Goal: Task Accomplishment & Management: Manage account settings

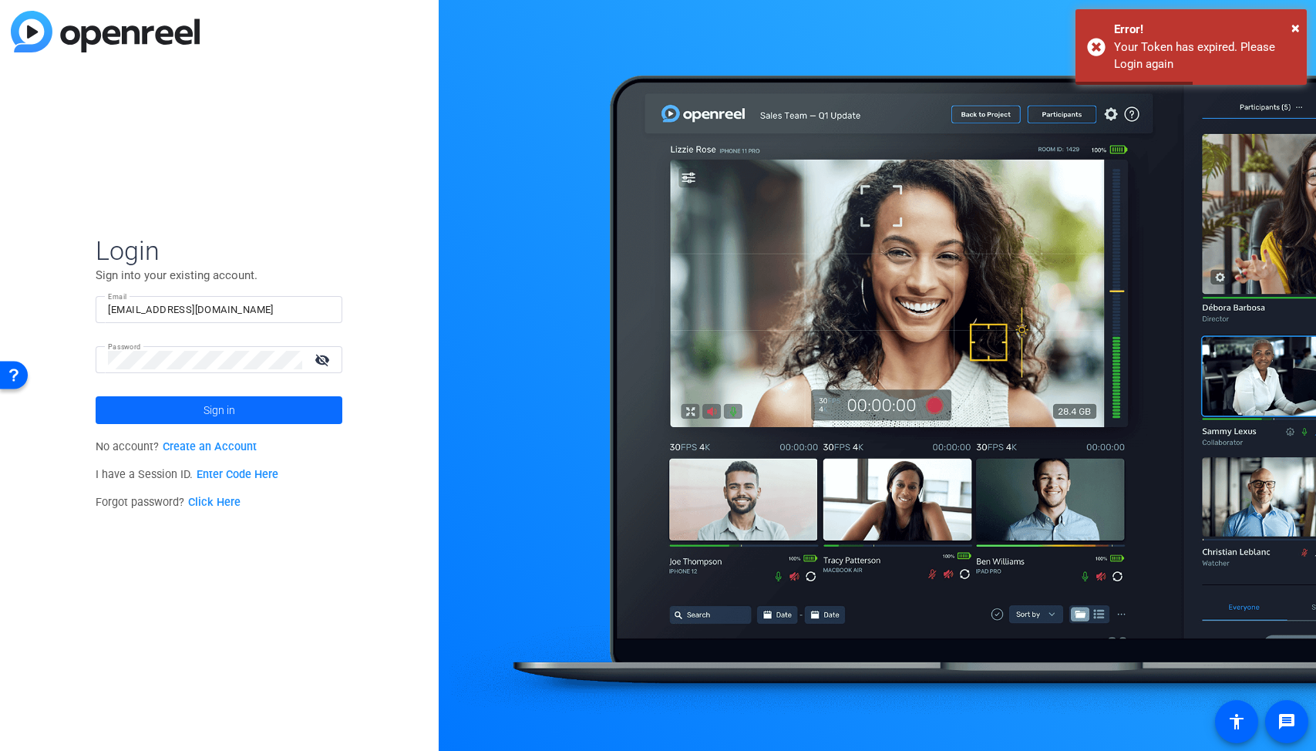
click at [305, 412] on span at bounding box center [219, 409] width 247 height 37
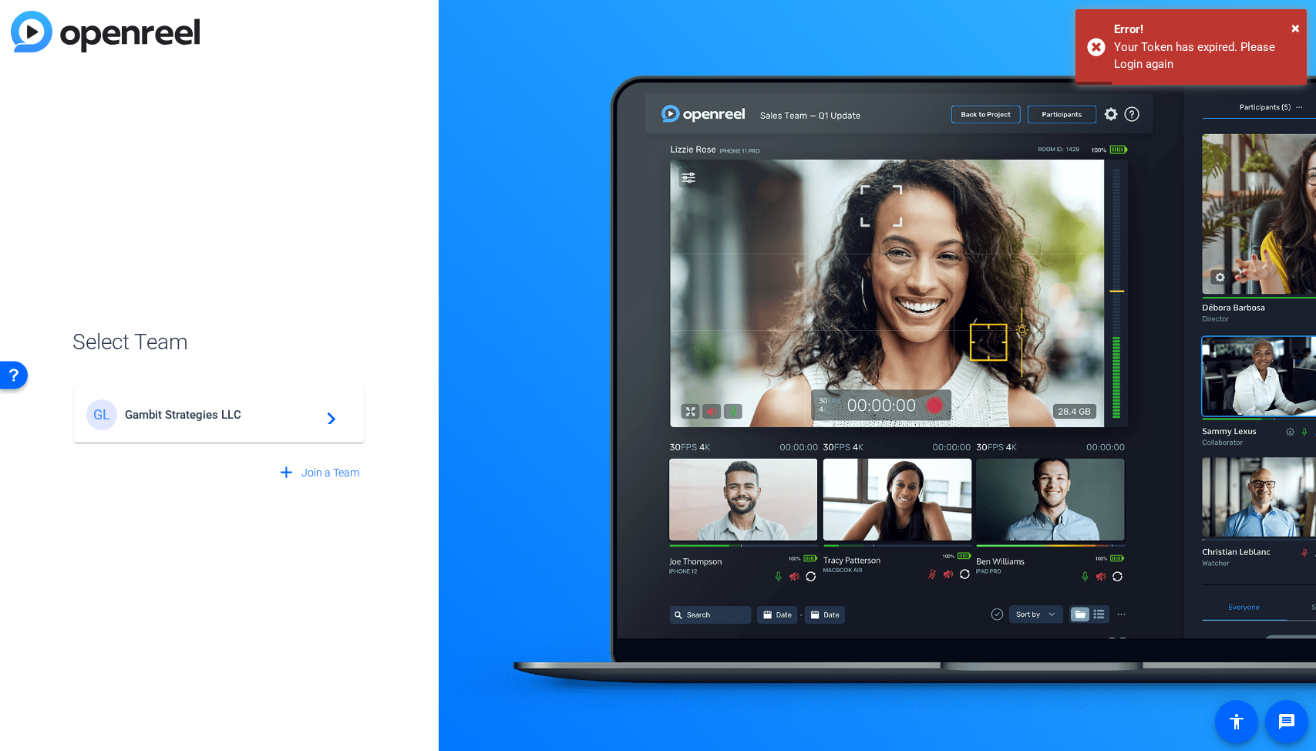
click at [254, 423] on div "GL Gambit Strategies LLC navigate_next" at bounding box center [218, 414] width 265 height 31
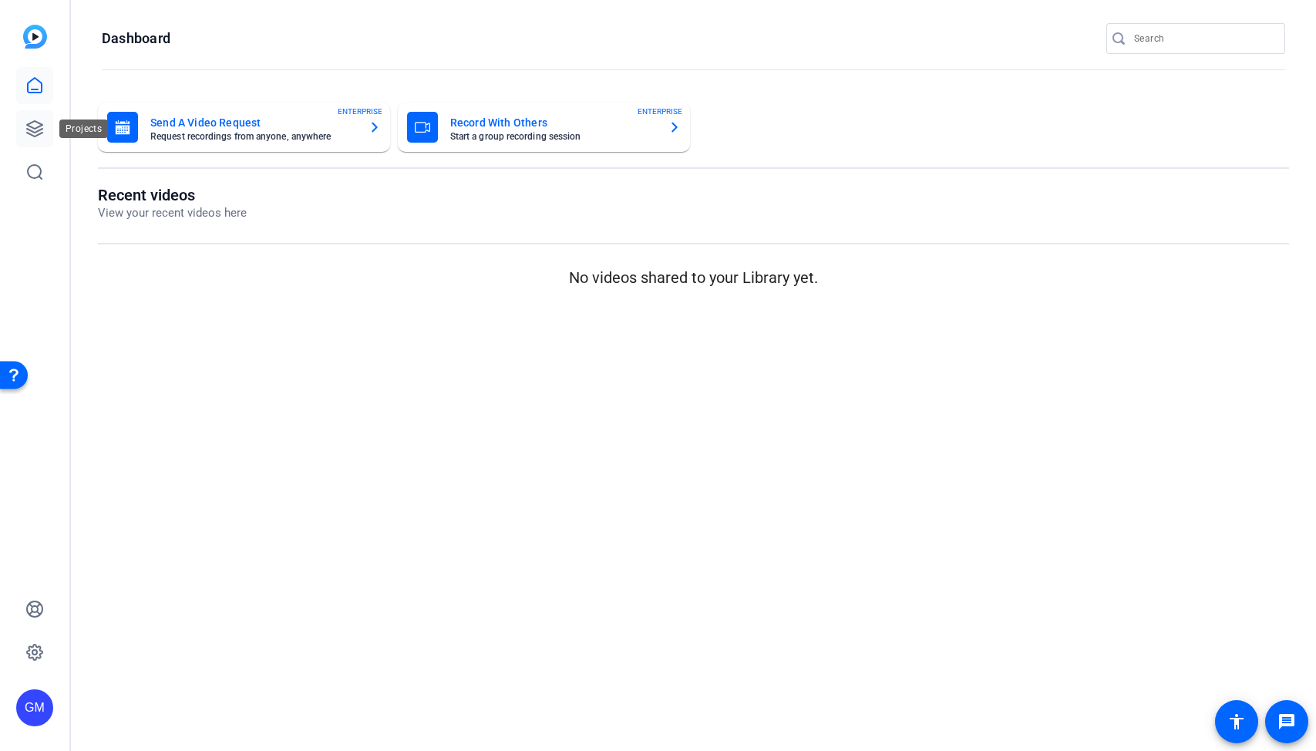
click at [49, 131] on link at bounding box center [34, 128] width 37 height 37
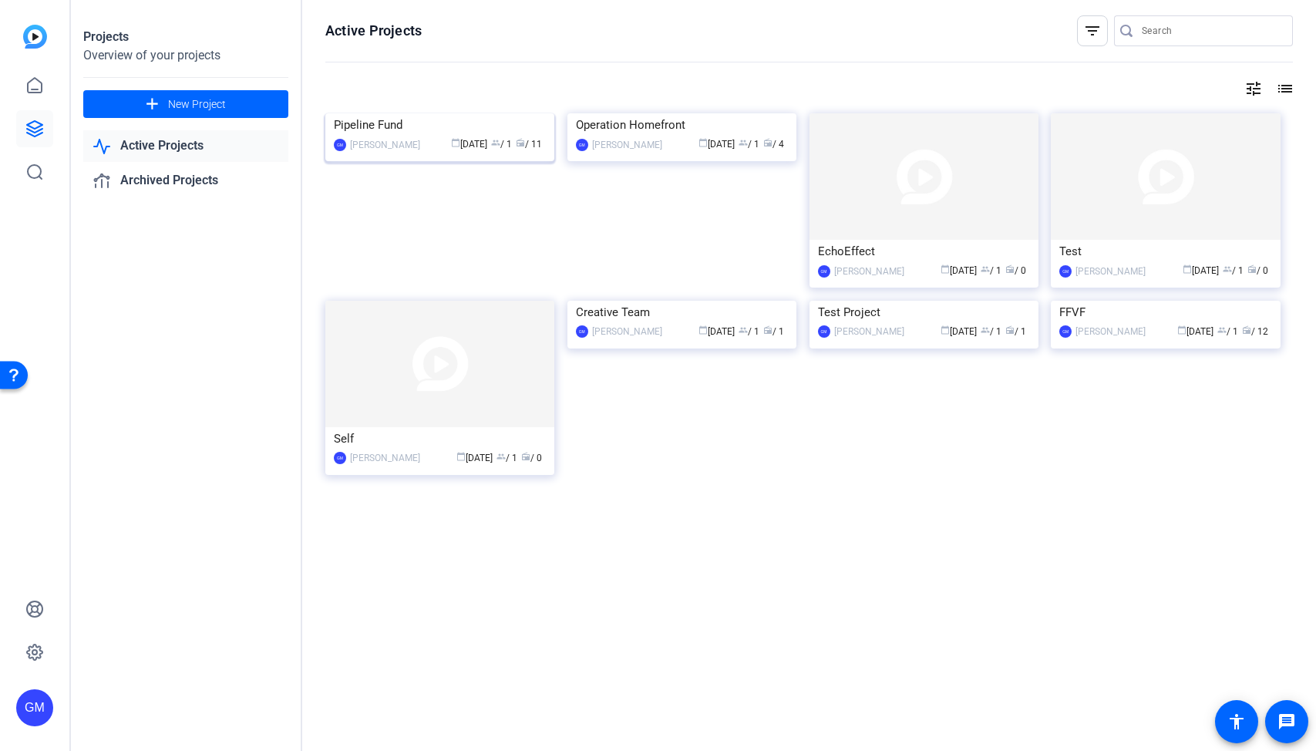
click at [425, 113] on img at bounding box center [439, 113] width 229 height 0
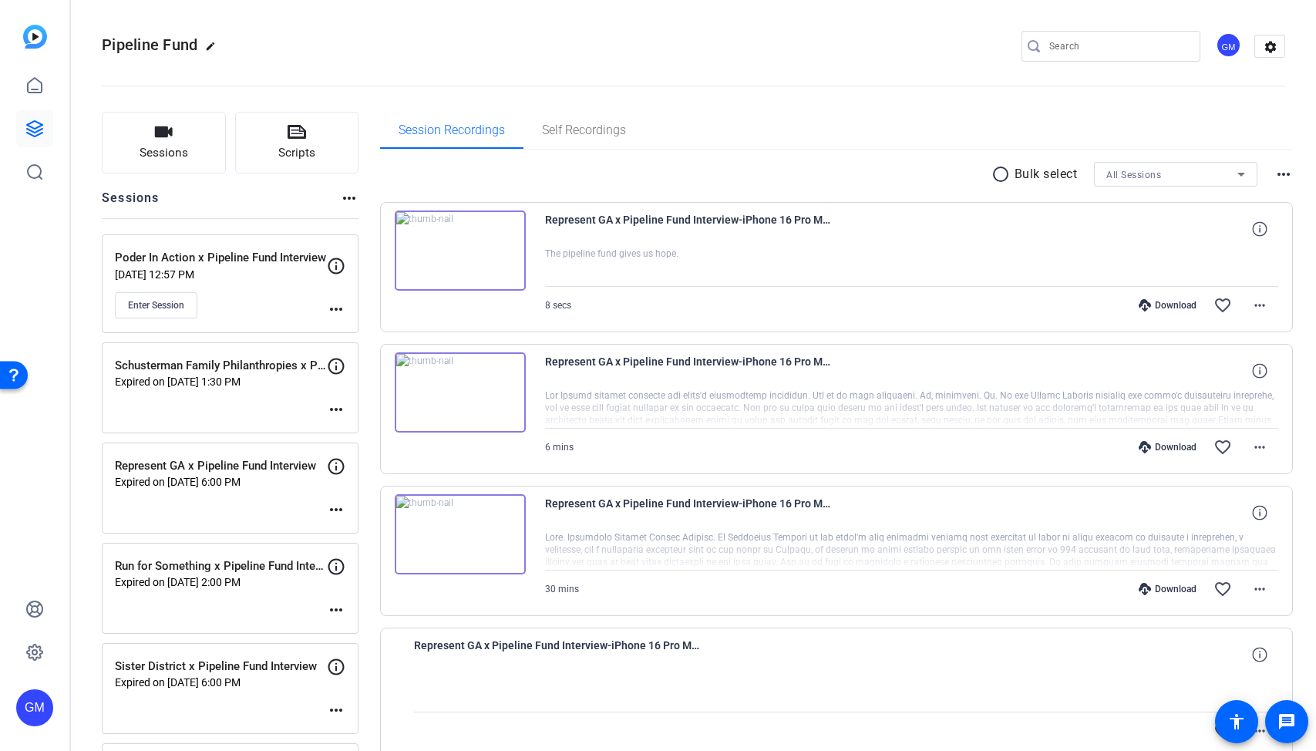
click at [336, 408] on mat-icon "more_horiz" at bounding box center [336, 409] width 18 height 18
click at [223, 91] on div at bounding box center [658, 375] width 1316 height 751
click at [335, 405] on mat-icon "more_horiz" at bounding box center [336, 409] width 18 height 18
click at [391, 431] on span "Edit Session" at bounding box center [374, 431] width 70 height 18
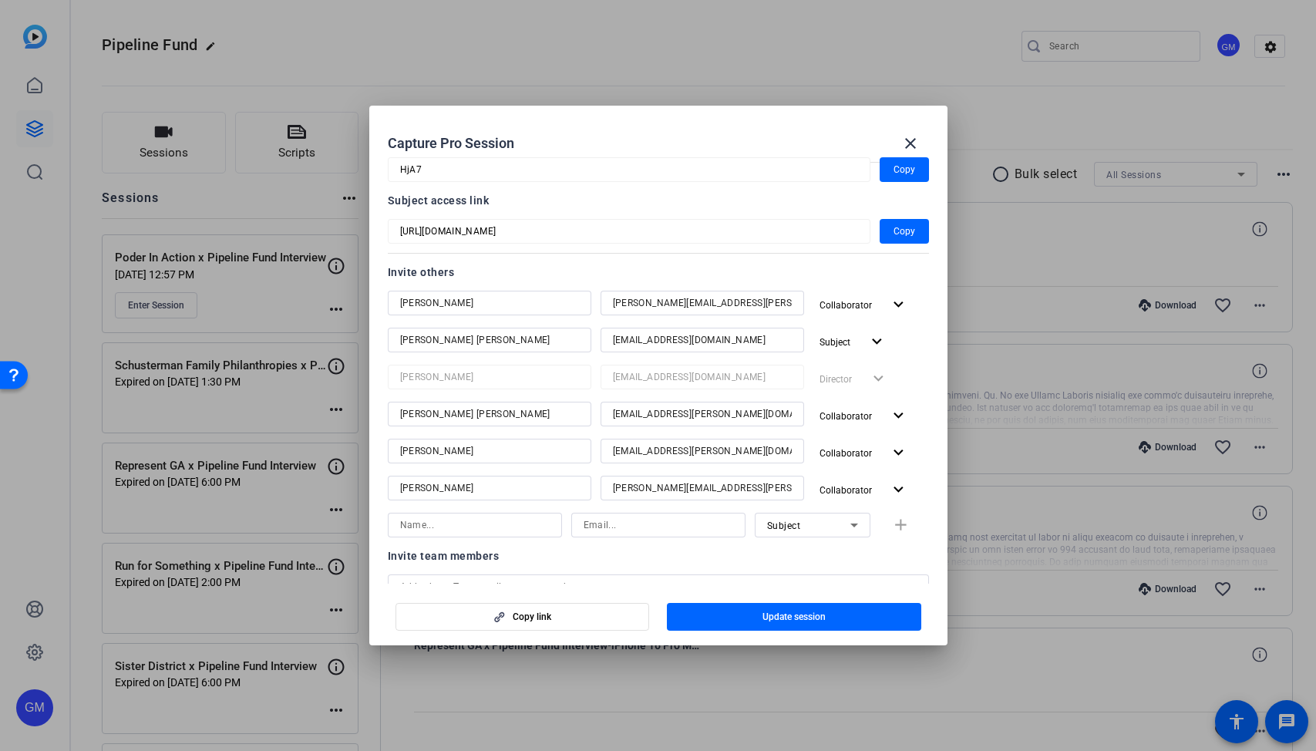
scroll to position [354, 0]
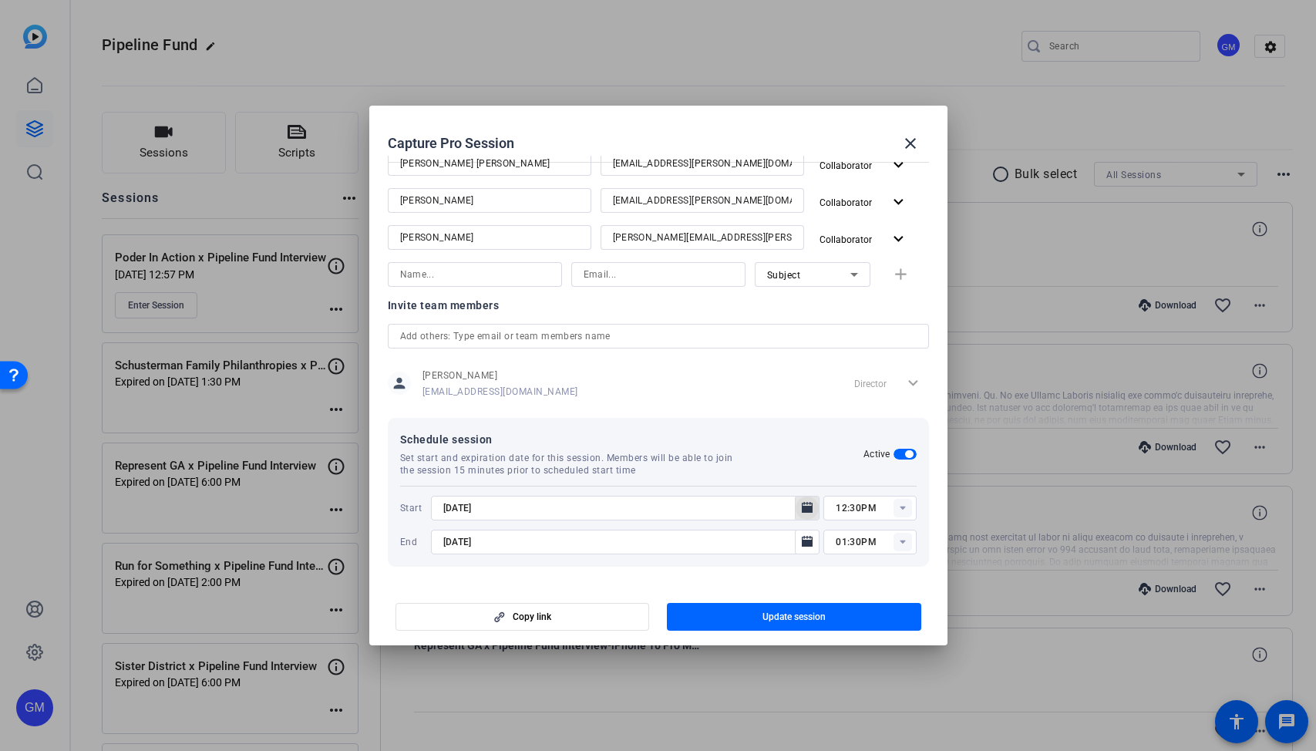
click at [810, 506] on icon "Open calendar" at bounding box center [806, 507] width 11 height 11
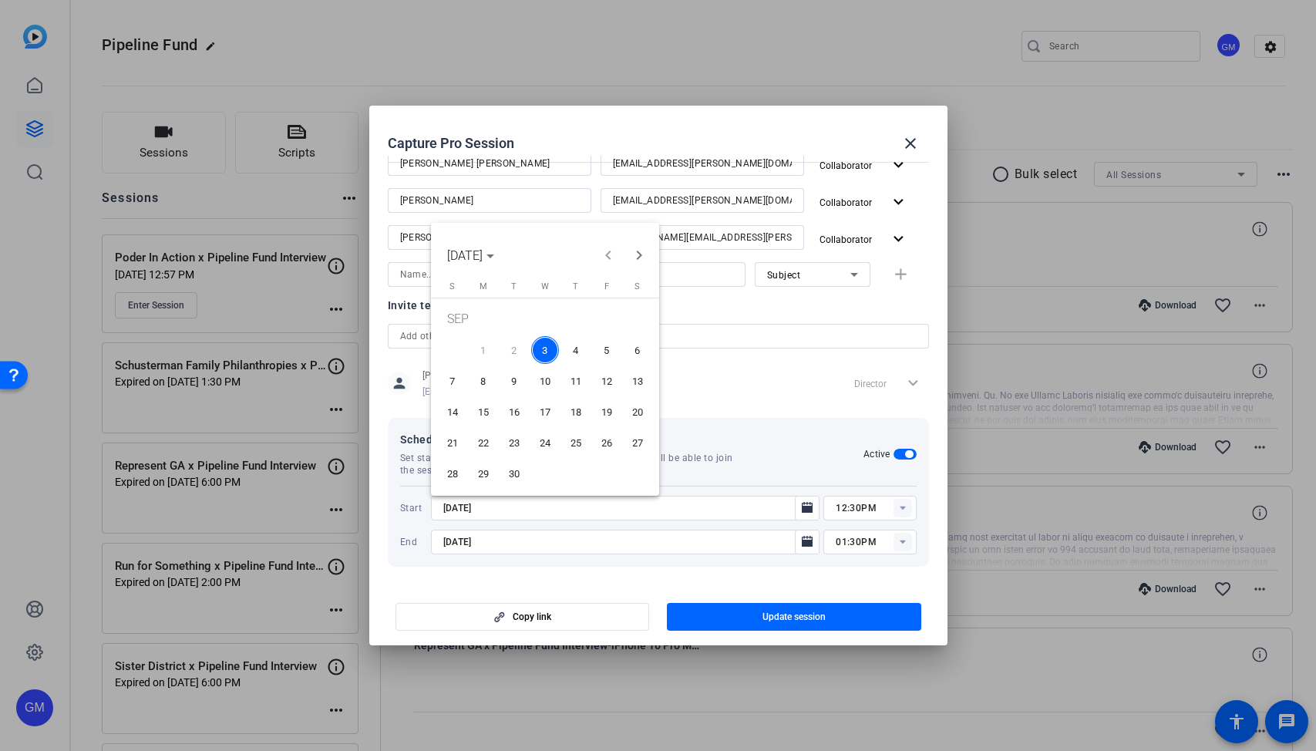
click at [613, 344] on span "5" at bounding box center [607, 350] width 28 height 28
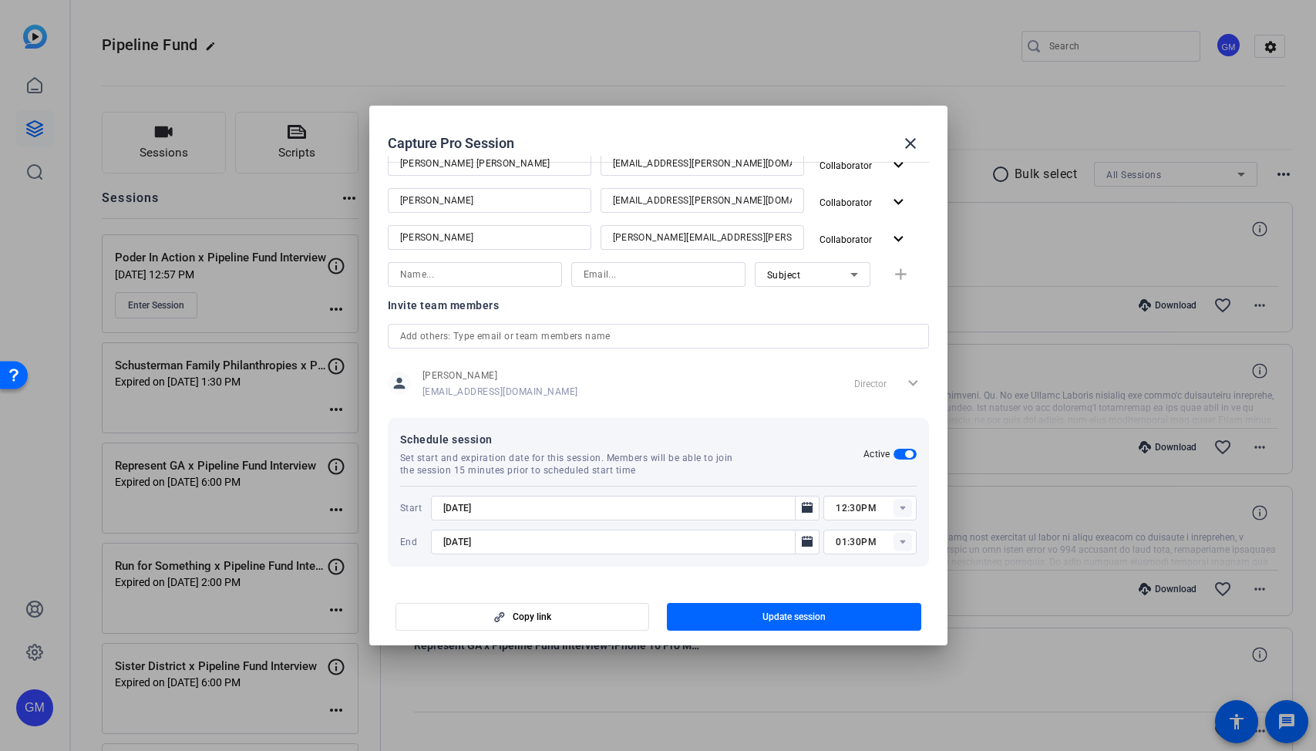
type input "[DATE]"
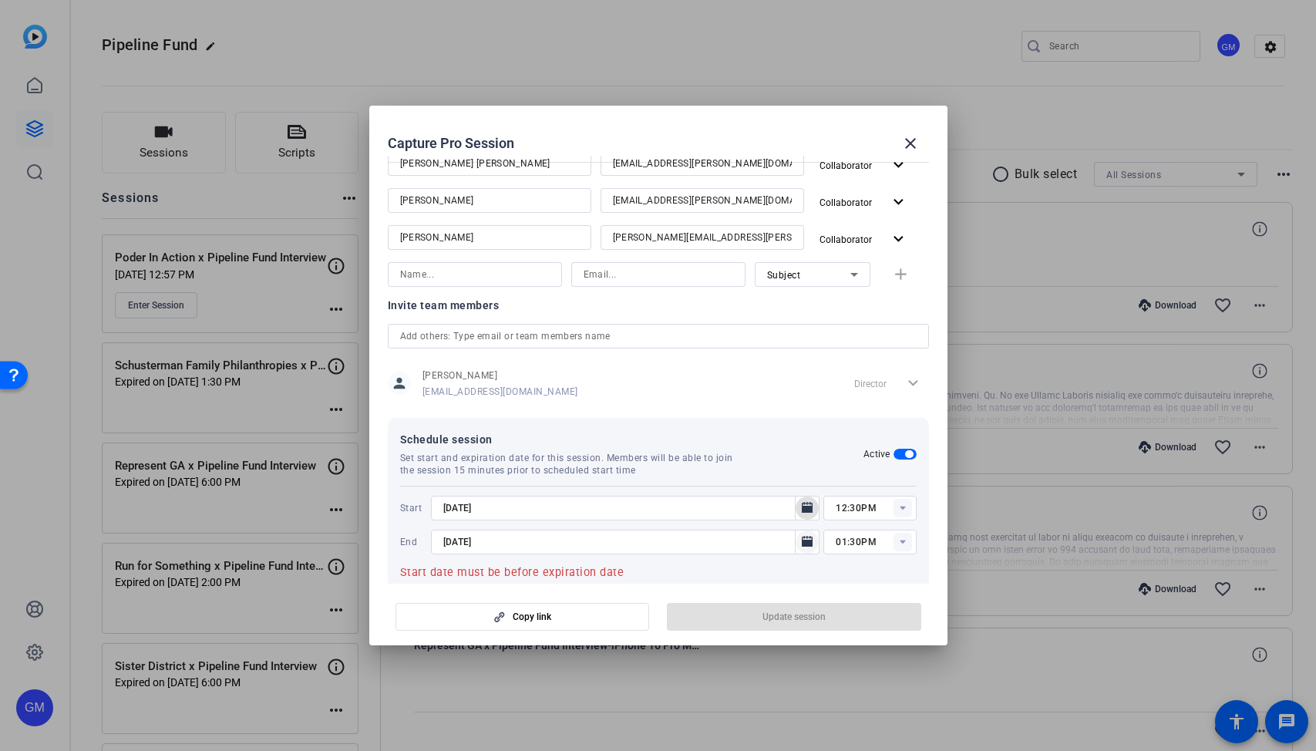
click at [806, 542] on icon "Open calendar" at bounding box center [806, 541] width 11 height 11
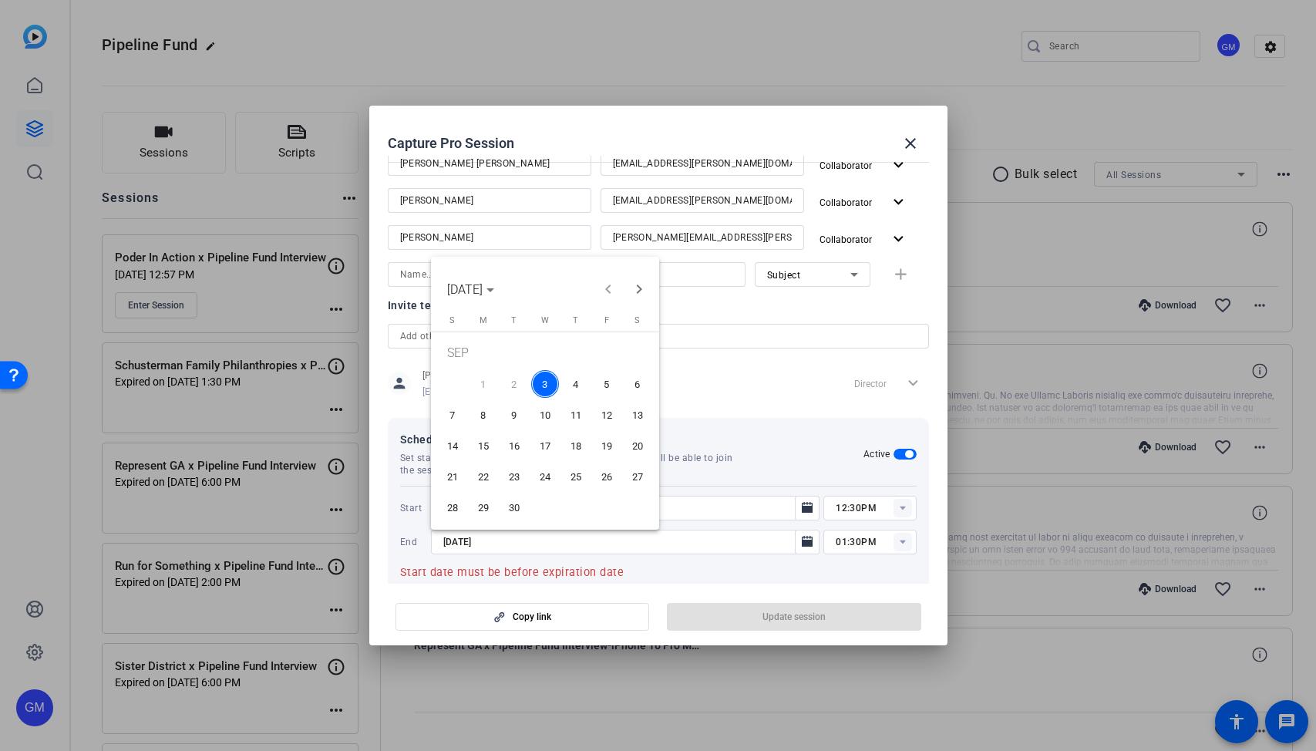
click at [604, 380] on span "5" at bounding box center [607, 384] width 28 height 28
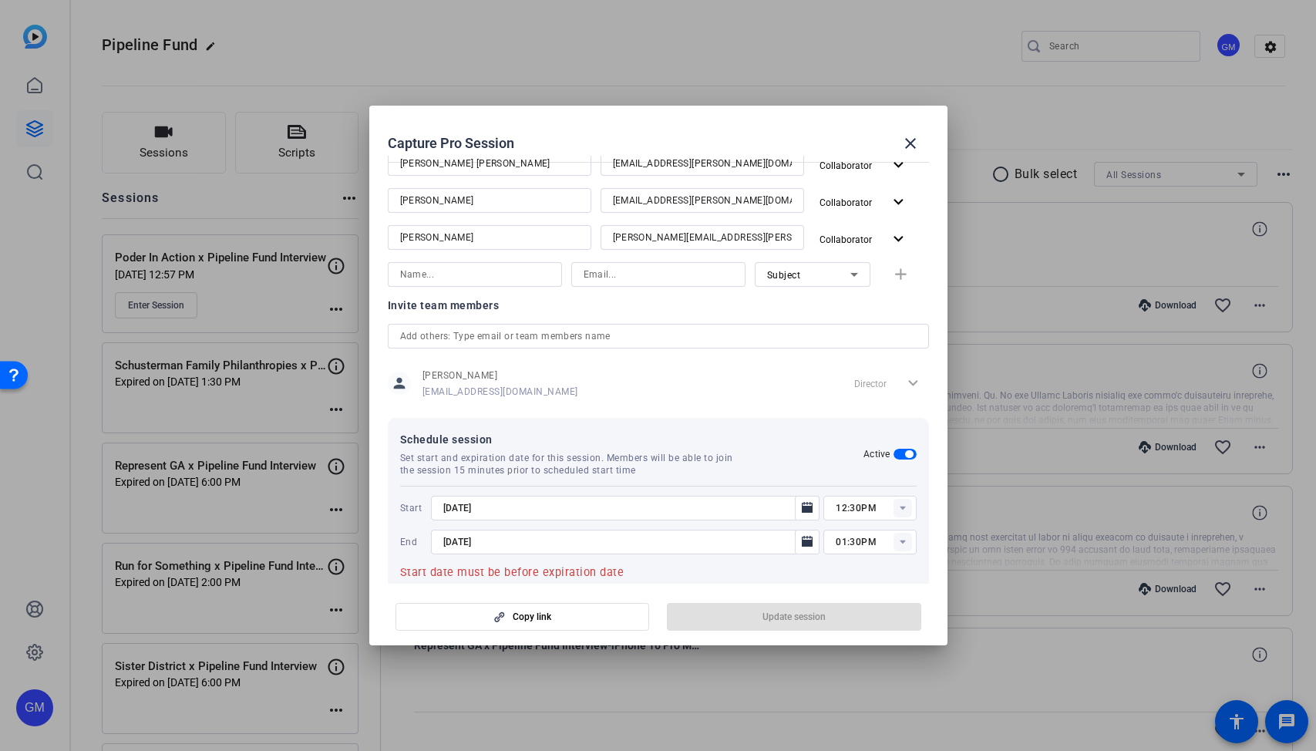
type input "[DATE]"
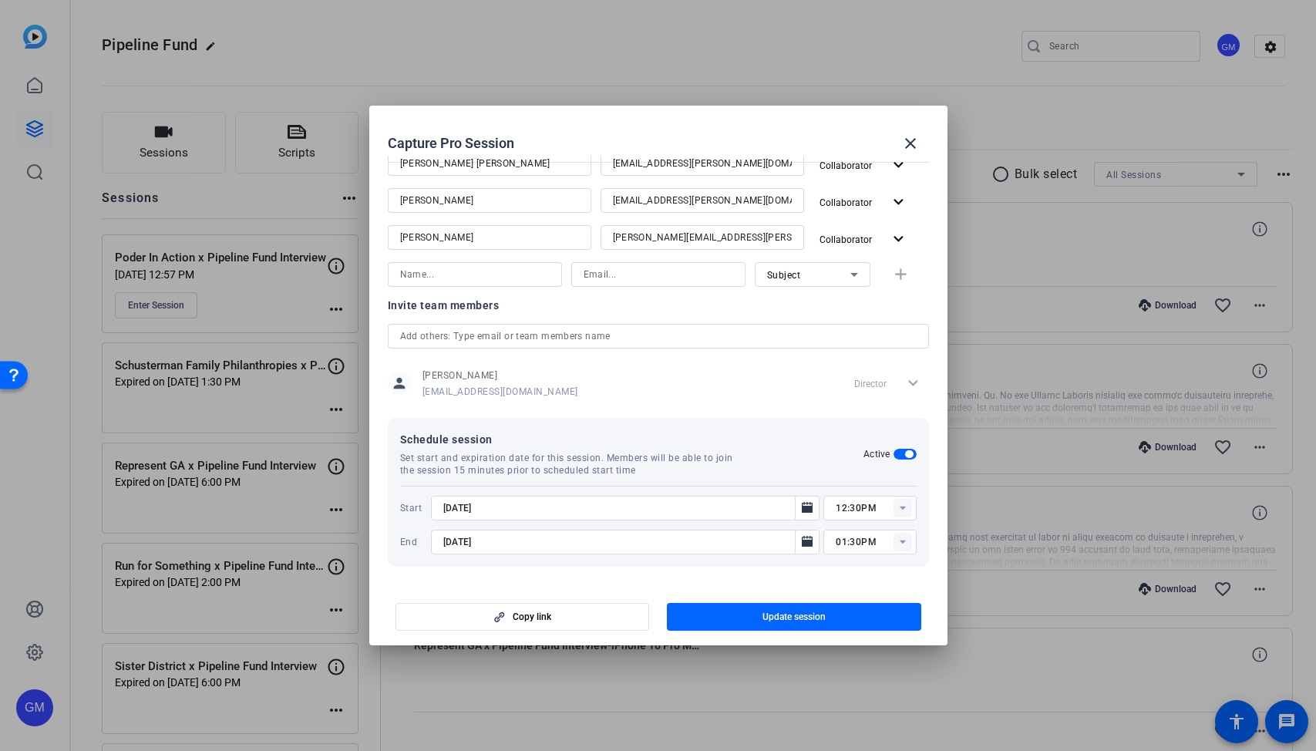
click at [902, 508] on icon at bounding box center [901, 508] width 5 height 4
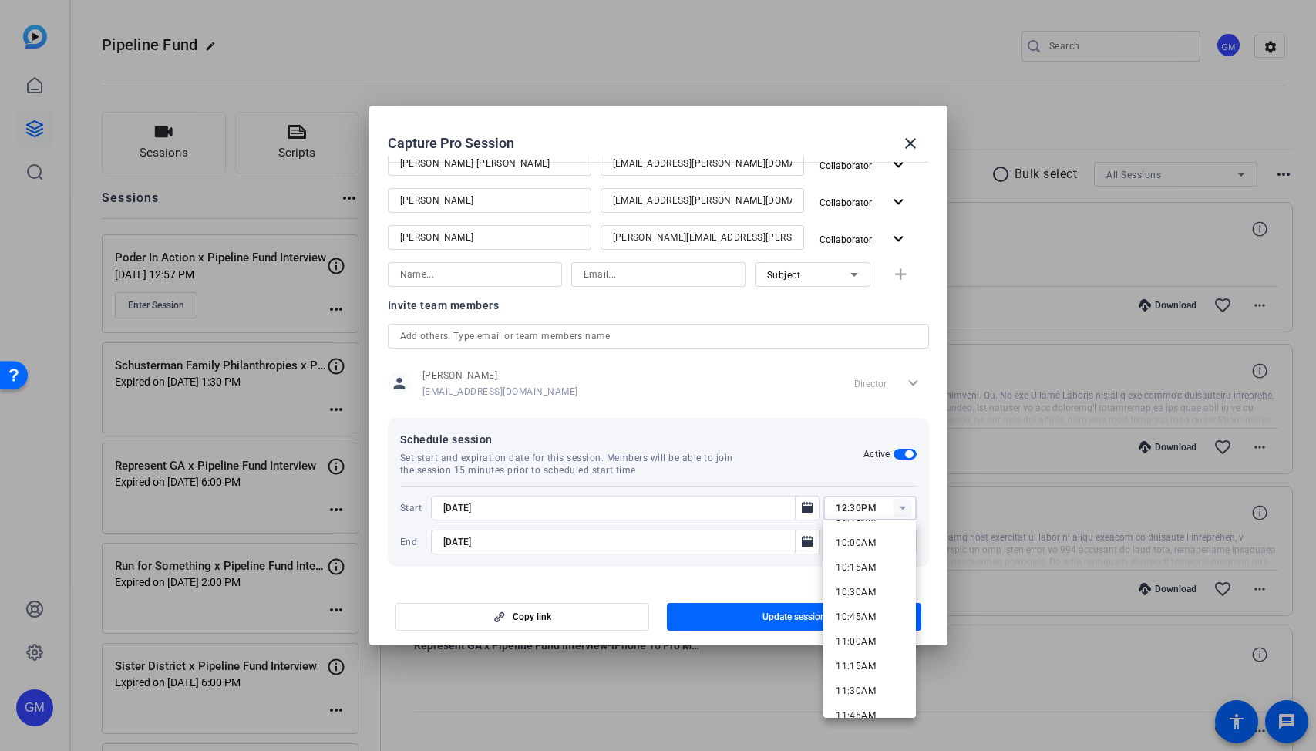
scroll to position [986, 0]
click at [875, 545] on mat-option "10:00AM" at bounding box center [869, 539] width 92 height 25
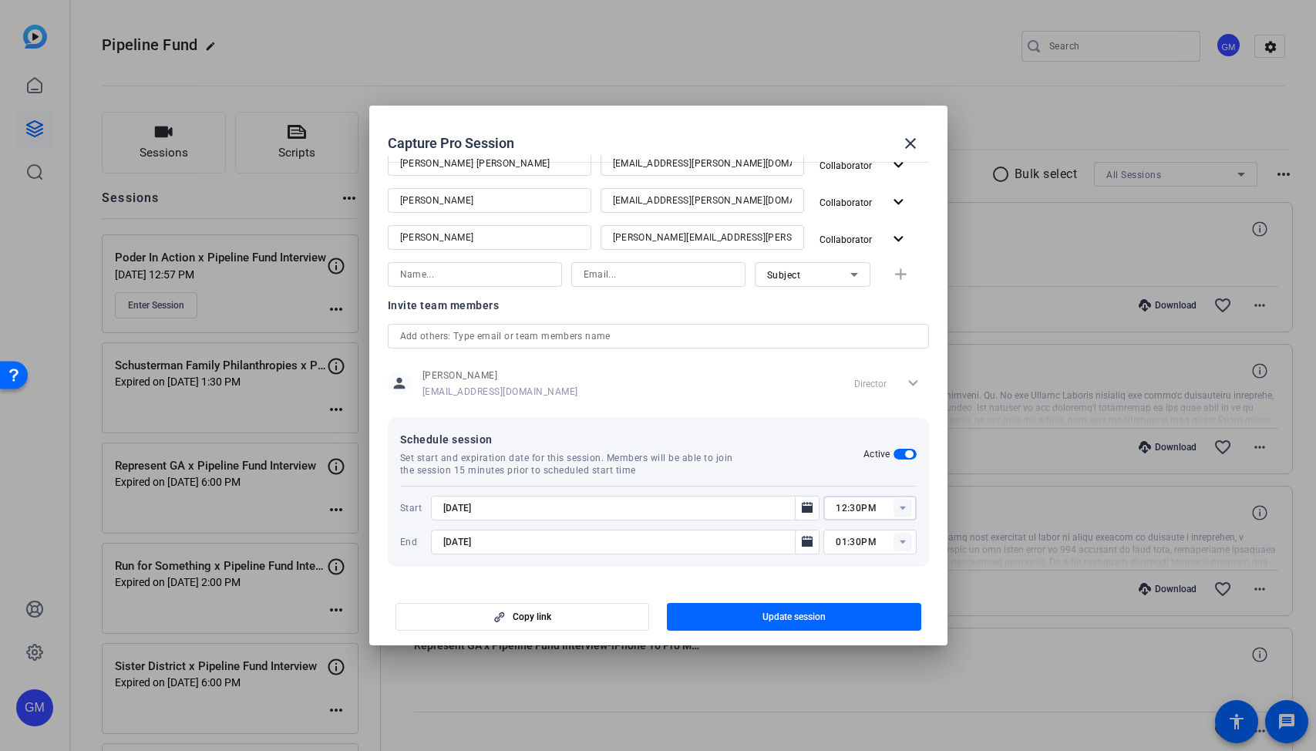
type input "10:00AM"
click at [900, 542] on icon at bounding box center [901, 542] width 5 height 4
click at [874, 483] on span "11:00AM" at bounding box center [855, 488] width 40 height 11
type input "11:00AM"
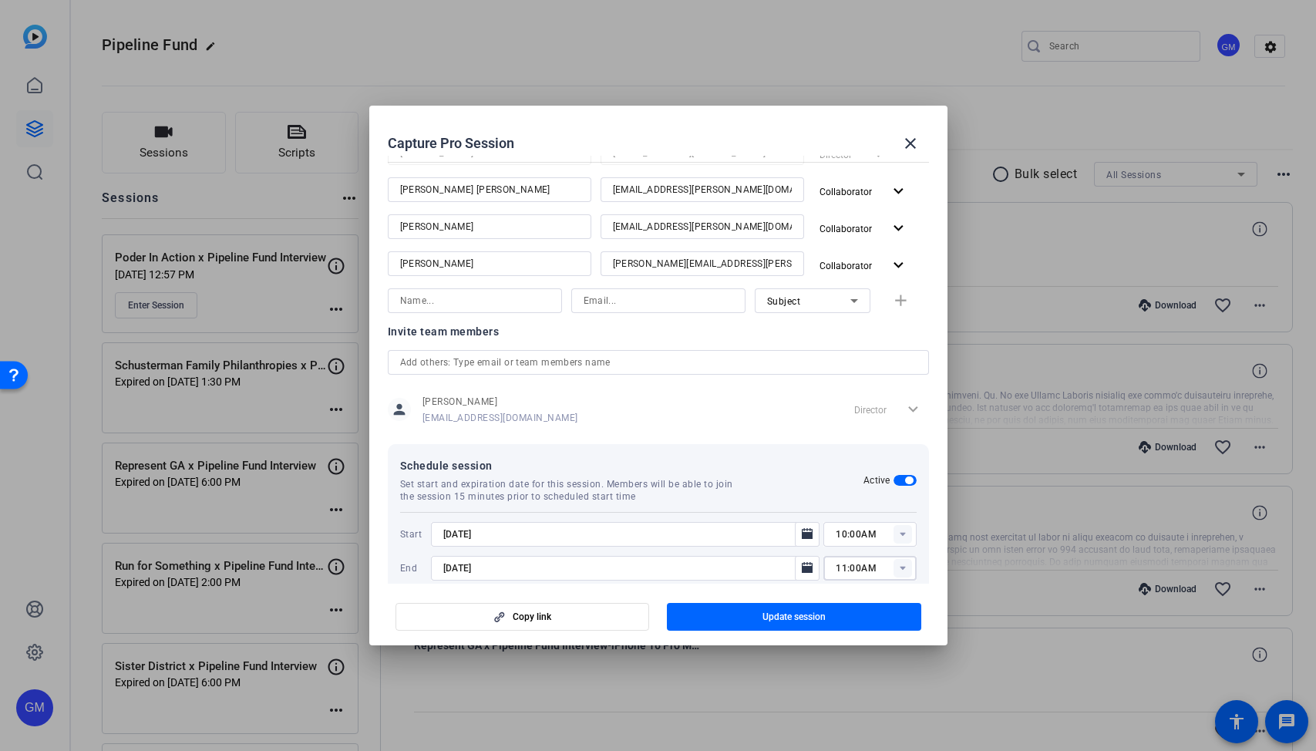
scroll to position [354, 0]
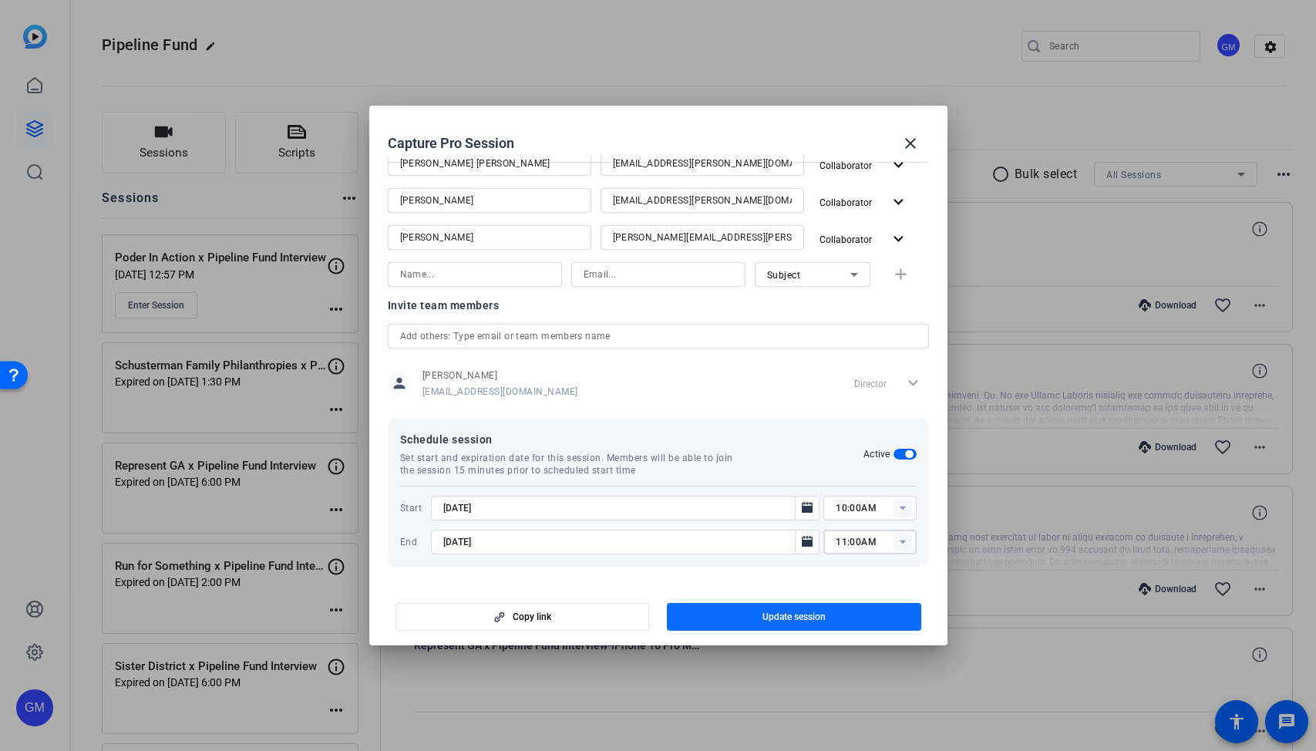
click at [775, 612] on span "Update session" at bounding box center [793, 616] width 63 height 12
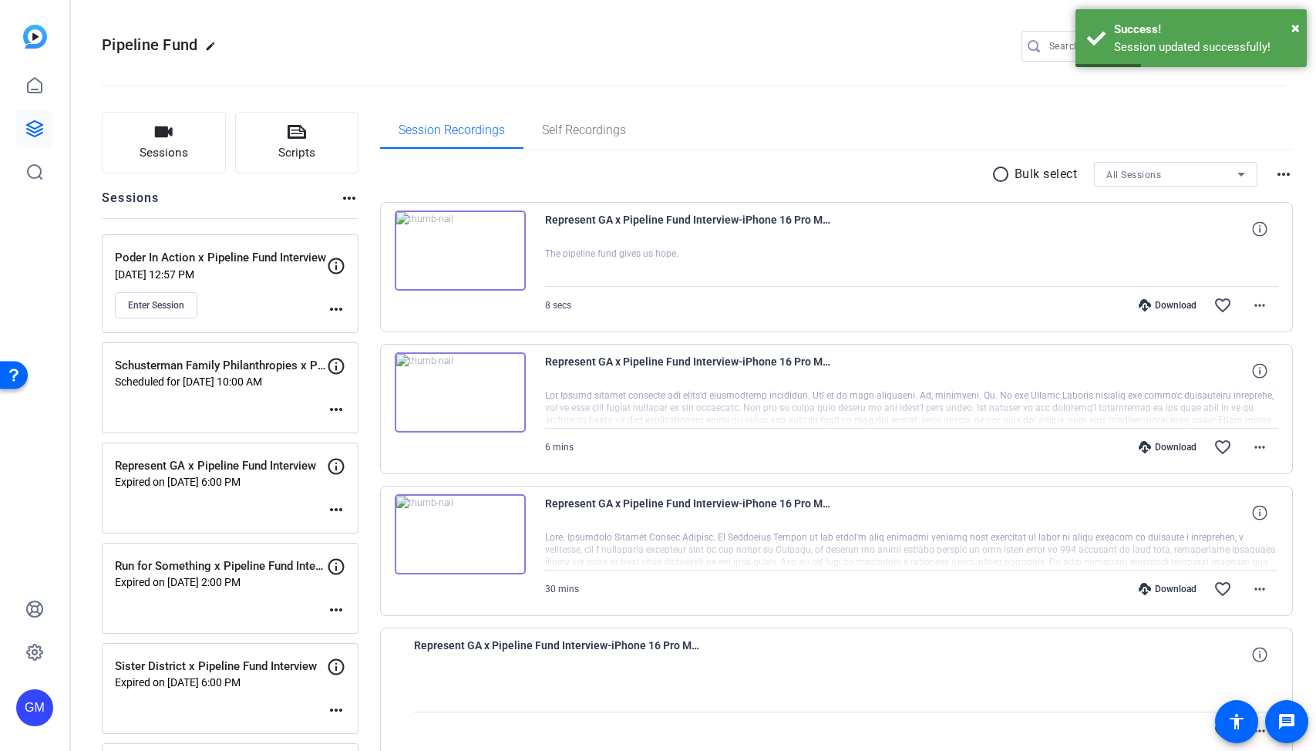
click at [338, 404] on mat-icon "more_horiz" at bounding box center [336, 409] width 18 height 18
click at [368, 429] on span "Edit Session" at bounding box center [374, 431] width 70 height 18
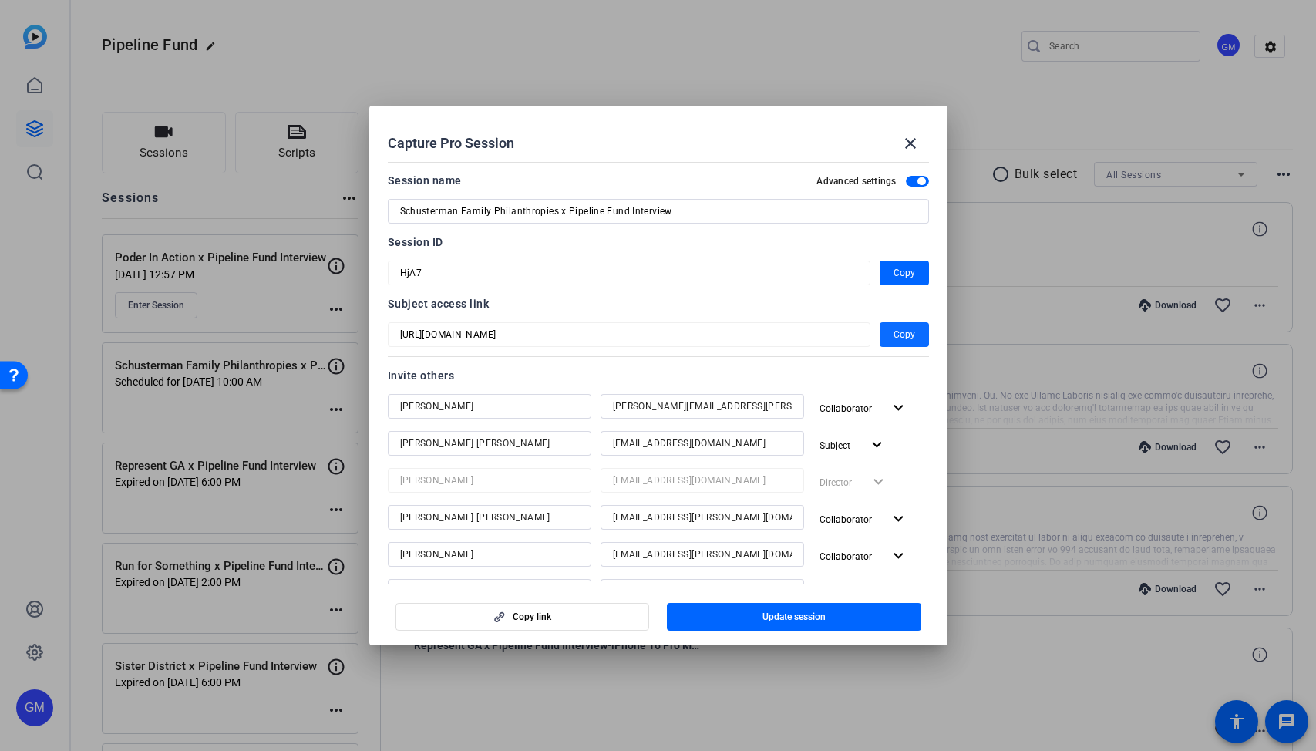
click at [896, 334] on span "Copy" at bounding box center [904, 334] width 22 height 18
